Goal: Check status: Check status

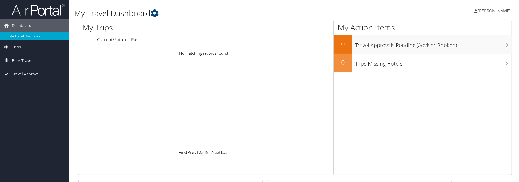
click at [26, 47] on link "Trips" at bounding box center [34, 46] width 69 height 13
click at [22, 84] on span "Book Travel" at bounding box center [22, 84] width 20 height 13
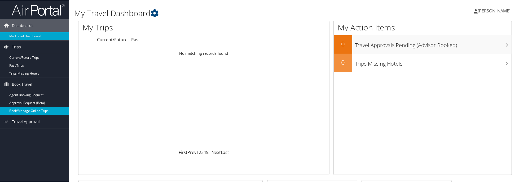
click at [25, 109] on link "Book/Manage Online Trips" at bounding box center [34, 111] width 69 height 8
click at [15, 45] on span "Trips" at bounding box center [16, 46] width 9 height 13
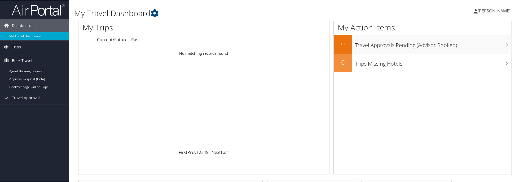
click at [21, 56] on span "Book Travel" at bounding box center [22, 60] width 20 height 13
click at [21, 48] on link "Trips" at bounding box center [34, 46] width 69 height 13
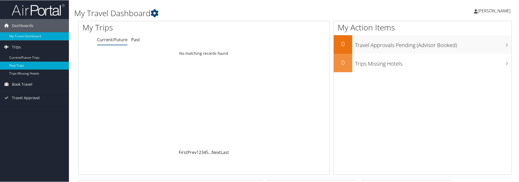
click at [22, 65] on link "Past Trips" at bounding box center [34, 65] width 69 height 8
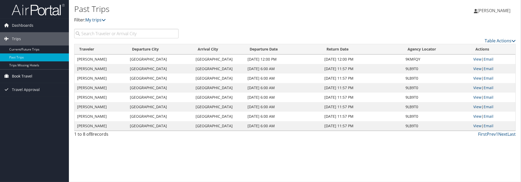
click at [28, 77] on span "Book Travel" at bounding box center [22, 76] width 20 height 13
click at [26, 114] on span "Travel Approval" at bounding box center [26, 113] width 28 height 13
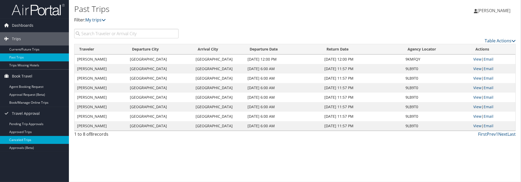
click at [23, 140] on link "Canceled Trips" at bounding box center [34, 140] width 69 height 8
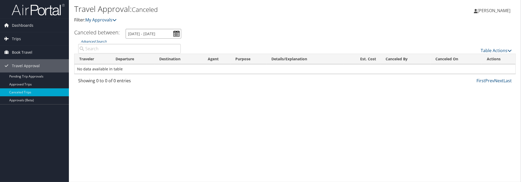
click at [176, 33] on input "[DATE] - [DATE]" at bounding box center [154, 34] width 56 height 10
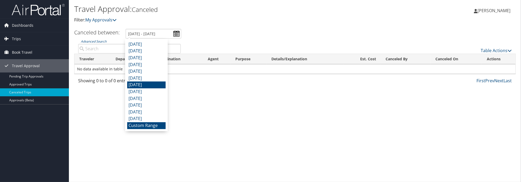
click at [138, 84] on li "[DATE]" at bounding box center [146, 85] width 38 height 7
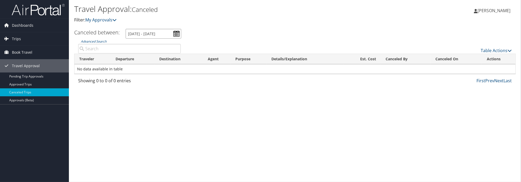
click at [178, 31] on input "[DATE] - [DATE]" at bounding box center [154, 34] width 56 height 10
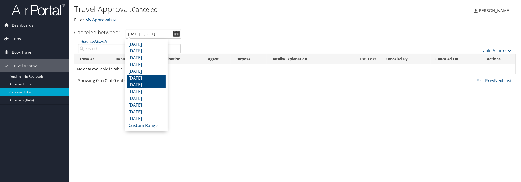
click at [151, 80] on li "[DATE]" at bounding box center [146, 78] width 38 height 7
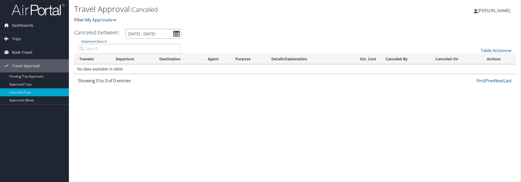
click at [174, 34] on input "[DATE] - [DATE]" at bounding box center [154, 34] width 56 height 10
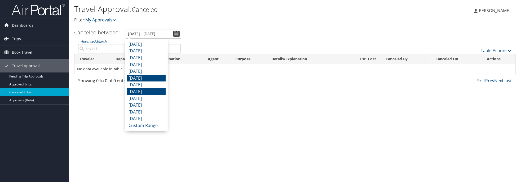
click at [146, 93] on li "[DATE]" at bounding box center [146, 91] width 38 height 7
type input "[DATE] - [DATE]"
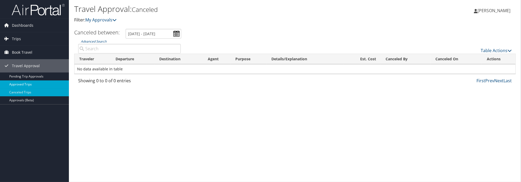
click at [20, 84] on link "Approved Trips" at bounding box center [34, 85] width 69 height 8
click at [179, 33] on input "[DATE] - [DATE]" at bounding box center [155, 34] width 56 height 10
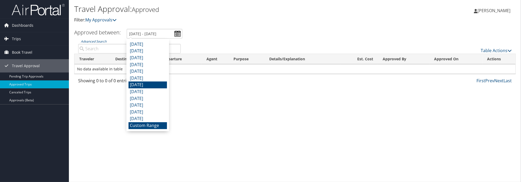
click at [148, 85] on li "[DATE]" at bounding box center [147, 85] width 38 height 7
click at [174, 32] on input "[DATE] - [DATE]" at bounding box center [155, 34] width 56 height 10
click at [144, 79] on li "[DATE]" at bounding box center [147, 78] width 38 height 7
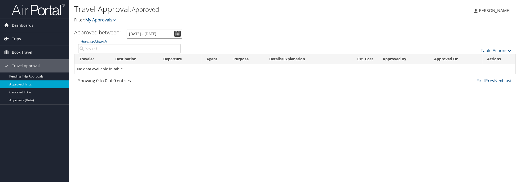
click at [176, 32] on input "[DATE] - [DATE]" at bounding box center [155, 34] width 56 height 10
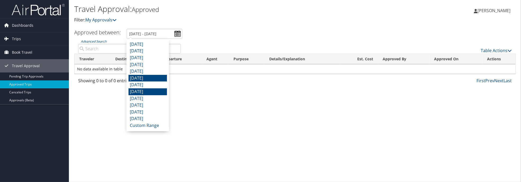
click at [144, 91] on li "[DATE]" at bounding box center [147, 91] width 38 height 7
type input "[DATE] - [DATE]"
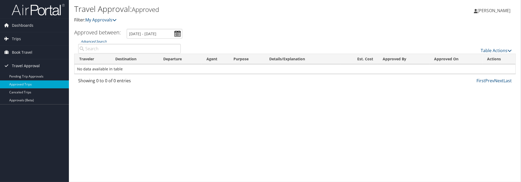
click at [21, 64] on span "Travel Approval" at bounding box center [26, 65] width 28 height 13
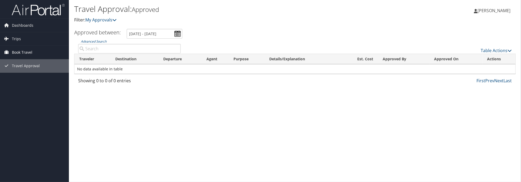
click at [23, 53] on span "Book Travel" at bounding box center [22, 52] width 20 height 13
